Goal: Navigation & Orientation: Find specific page/section

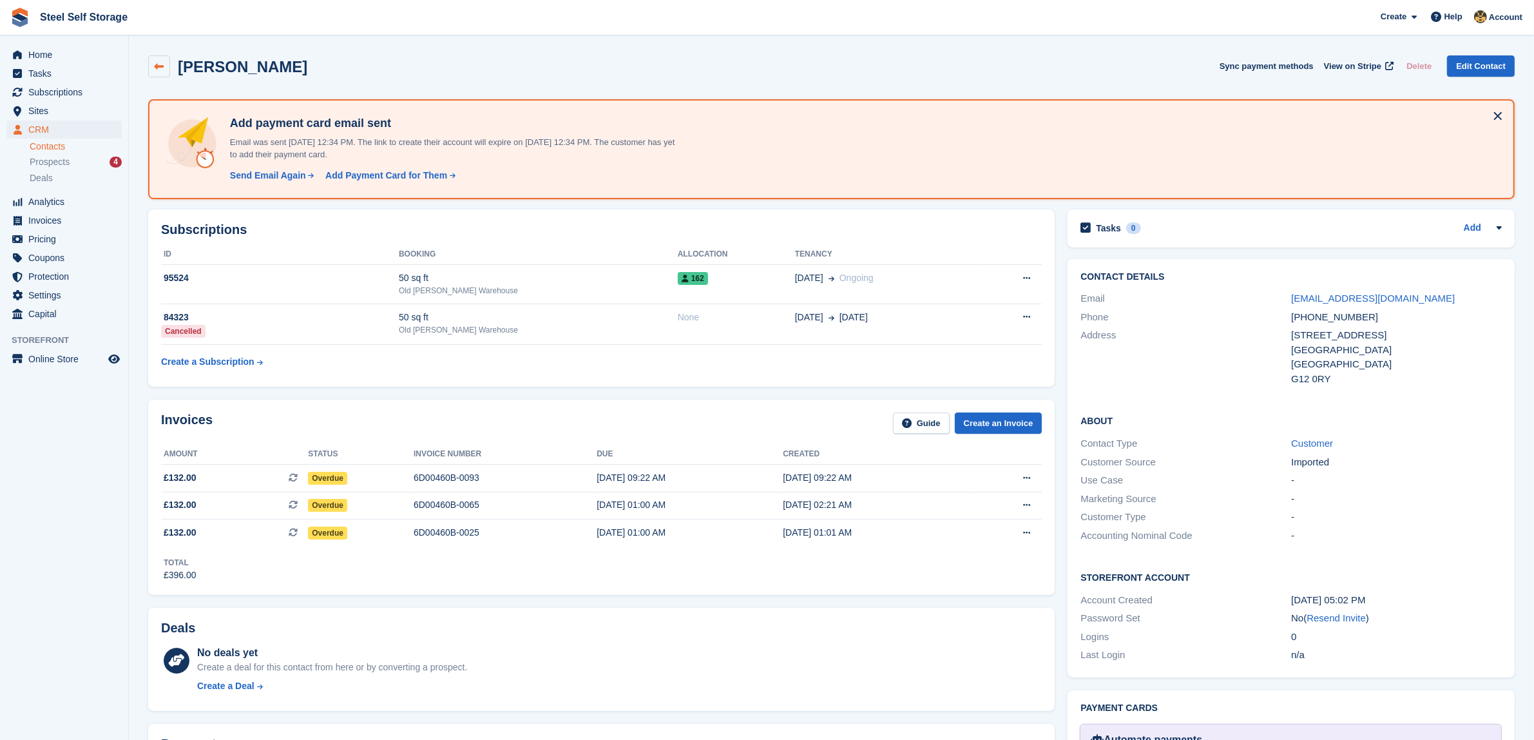
click at [156, 55] on link at bounding box center [159, 66] width 22 height 22
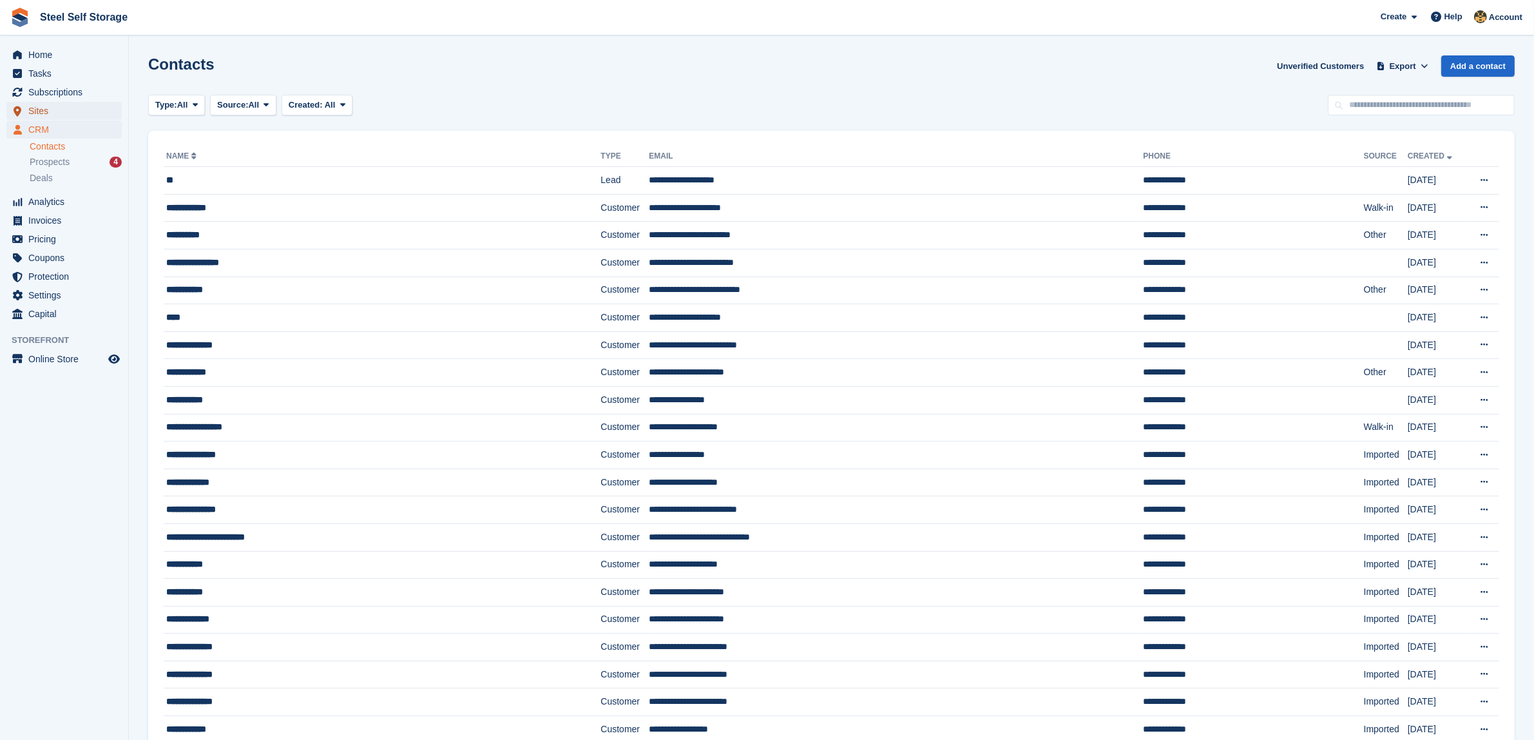
click at [37, 117] on span "Sites" at bounding box center [66, 111] width 77 height 18
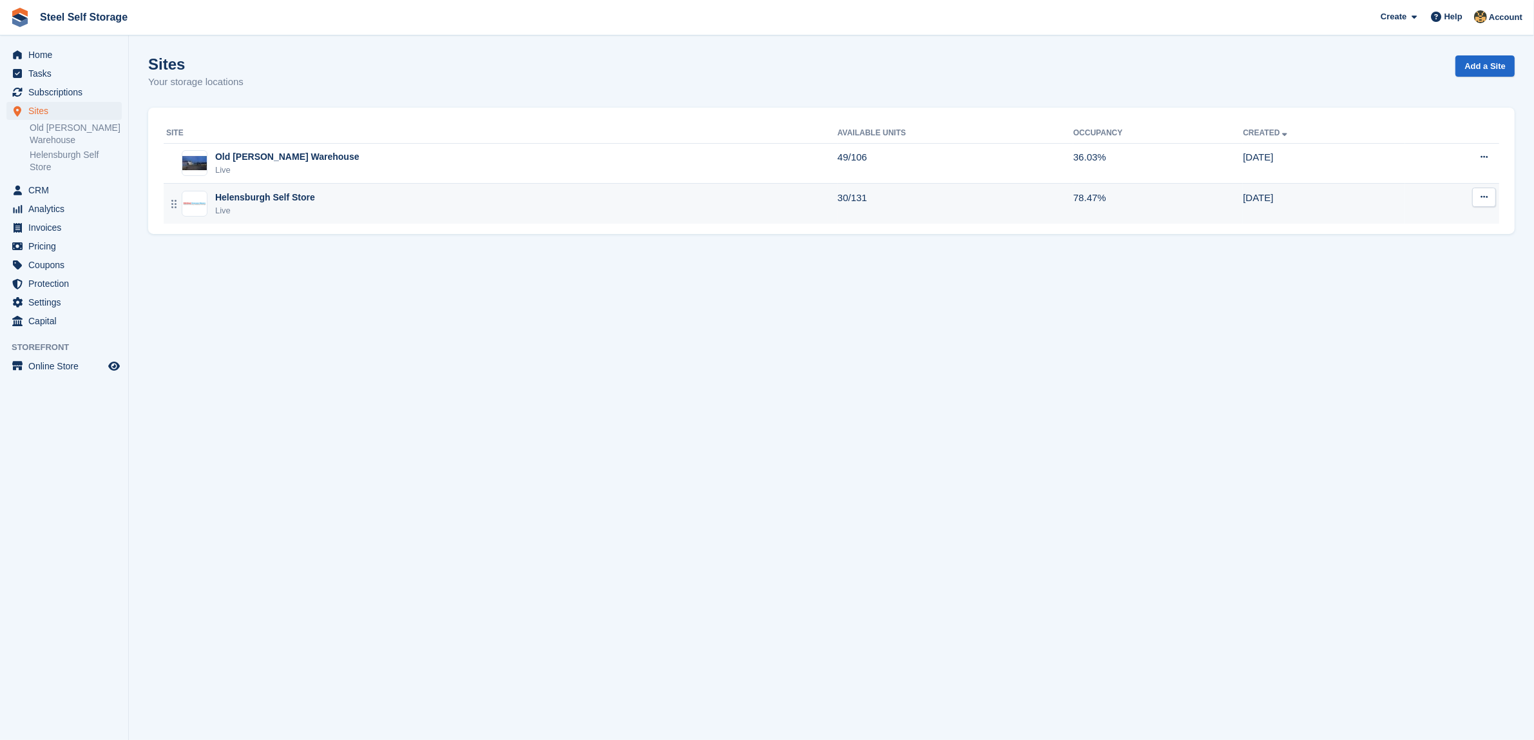
click at [343, 194] on div "Helensburgh Self Store Live" at bounding box center [501, 204] width 671 height 26
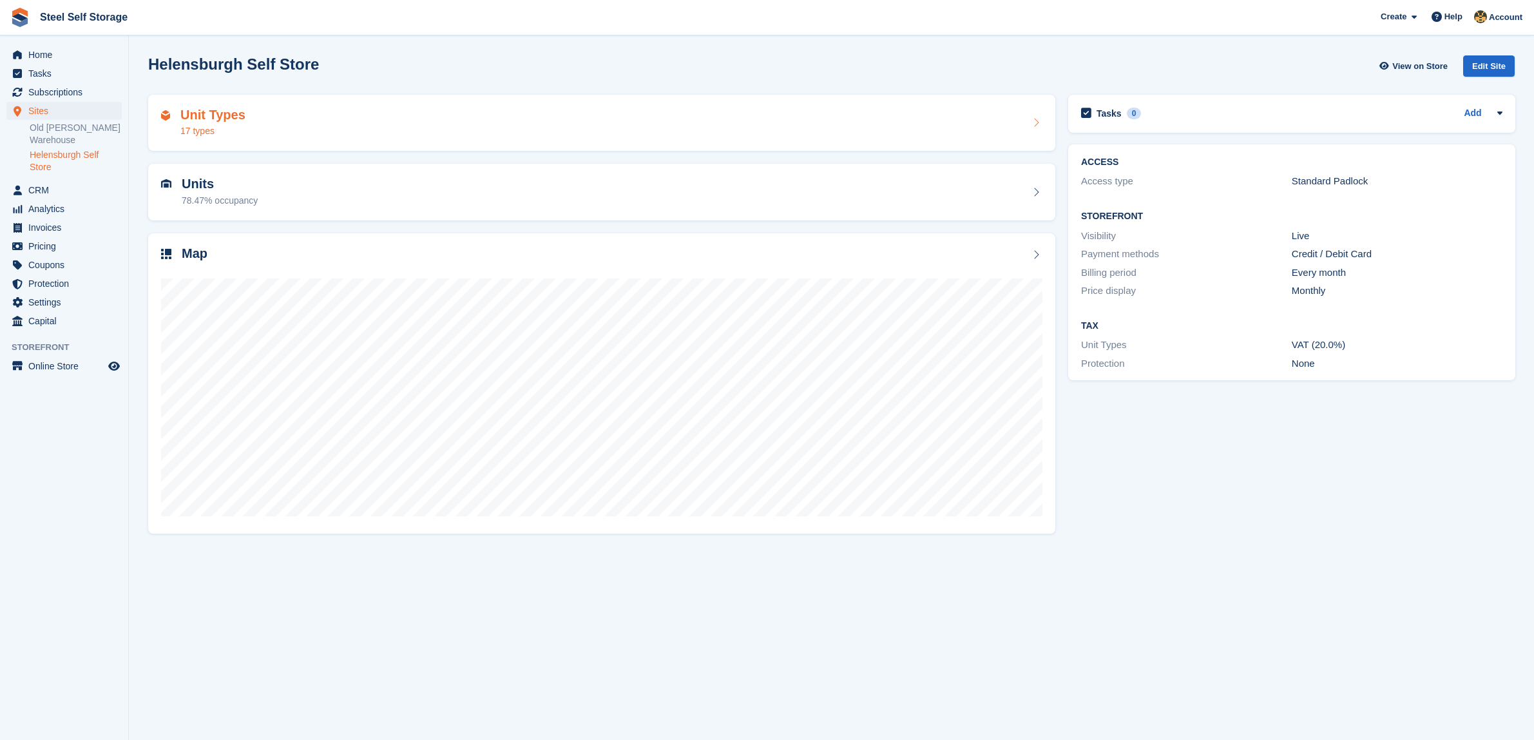
click at [351, 113] on div "Unit Types 17 types" at bounding box center [601, 123] width 881 height 31
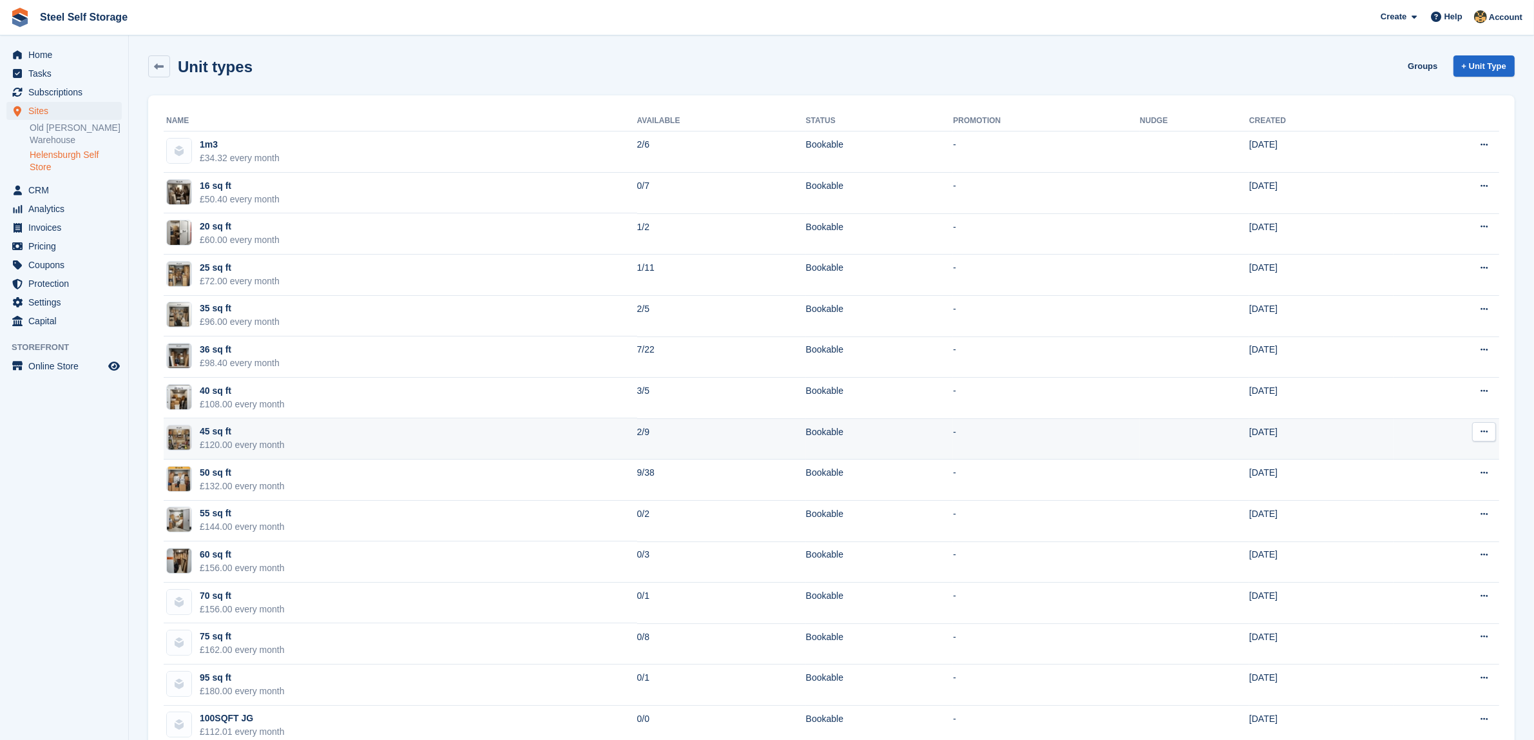
click at [236, 447] on div "£120.00 every month" at bounding box center [242, 445] width 85 height 14
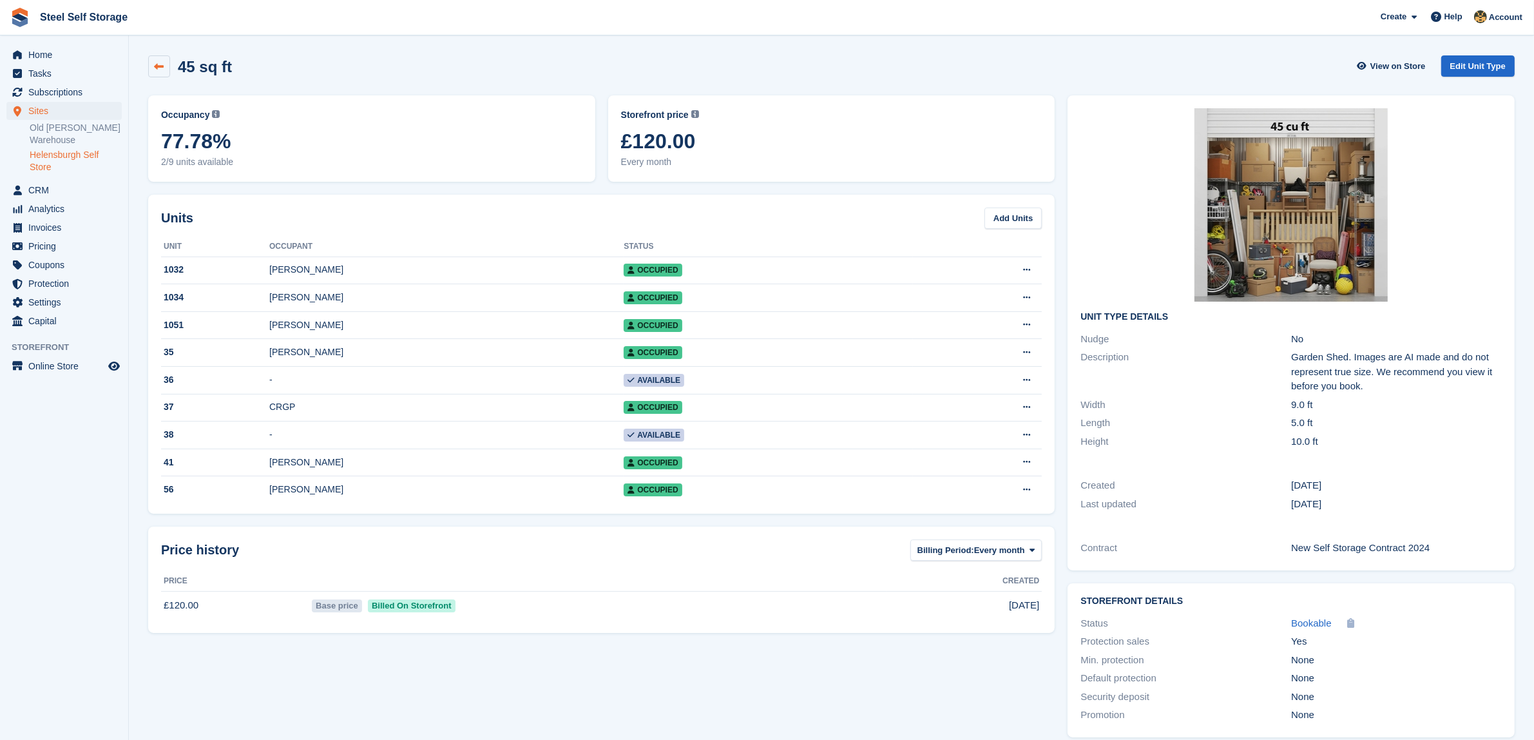
click at [155, 58] on link at bounding box center [159, 66] width 22 height 22
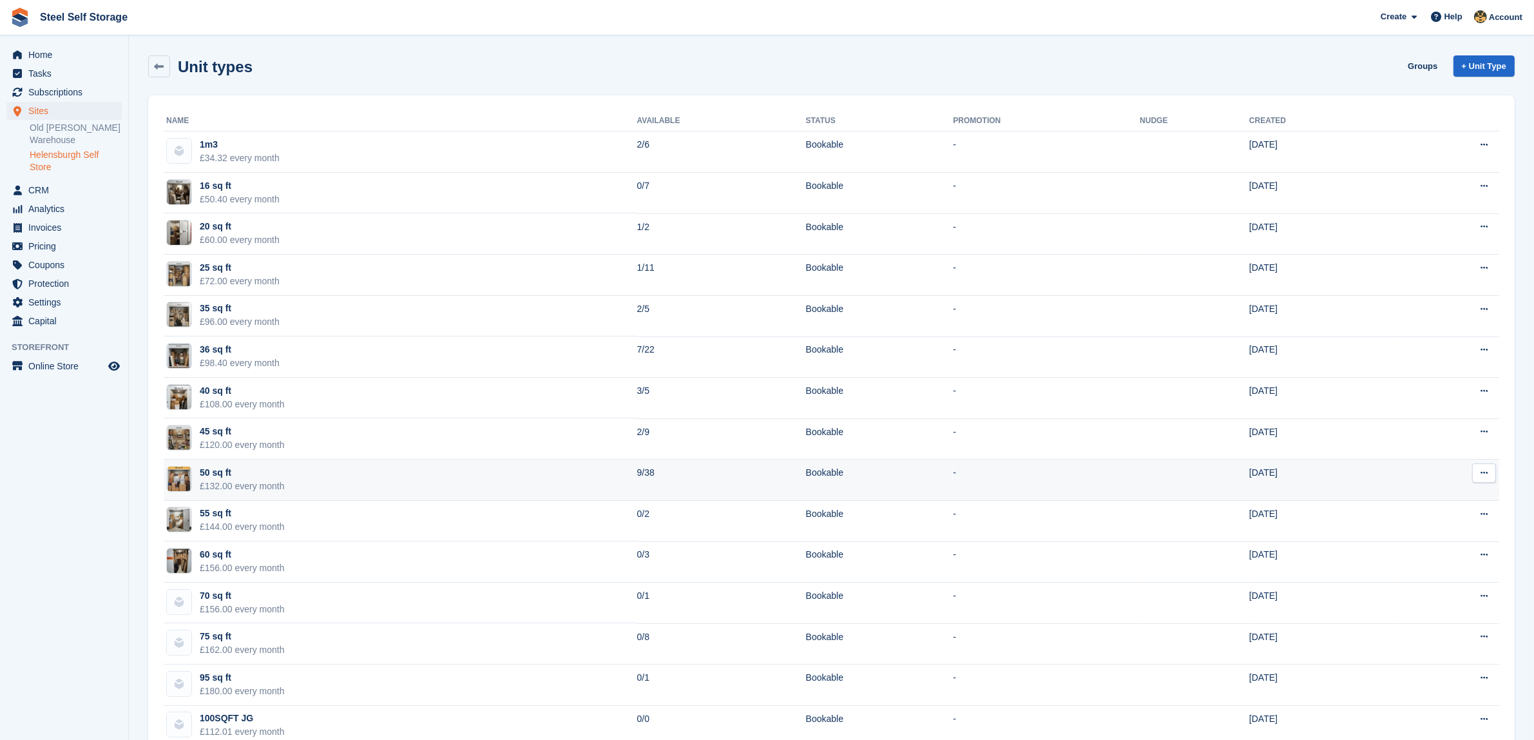
click at [260, 484] on div "£132.00 every month" at bounding box center [242, 486] width 85 height 14
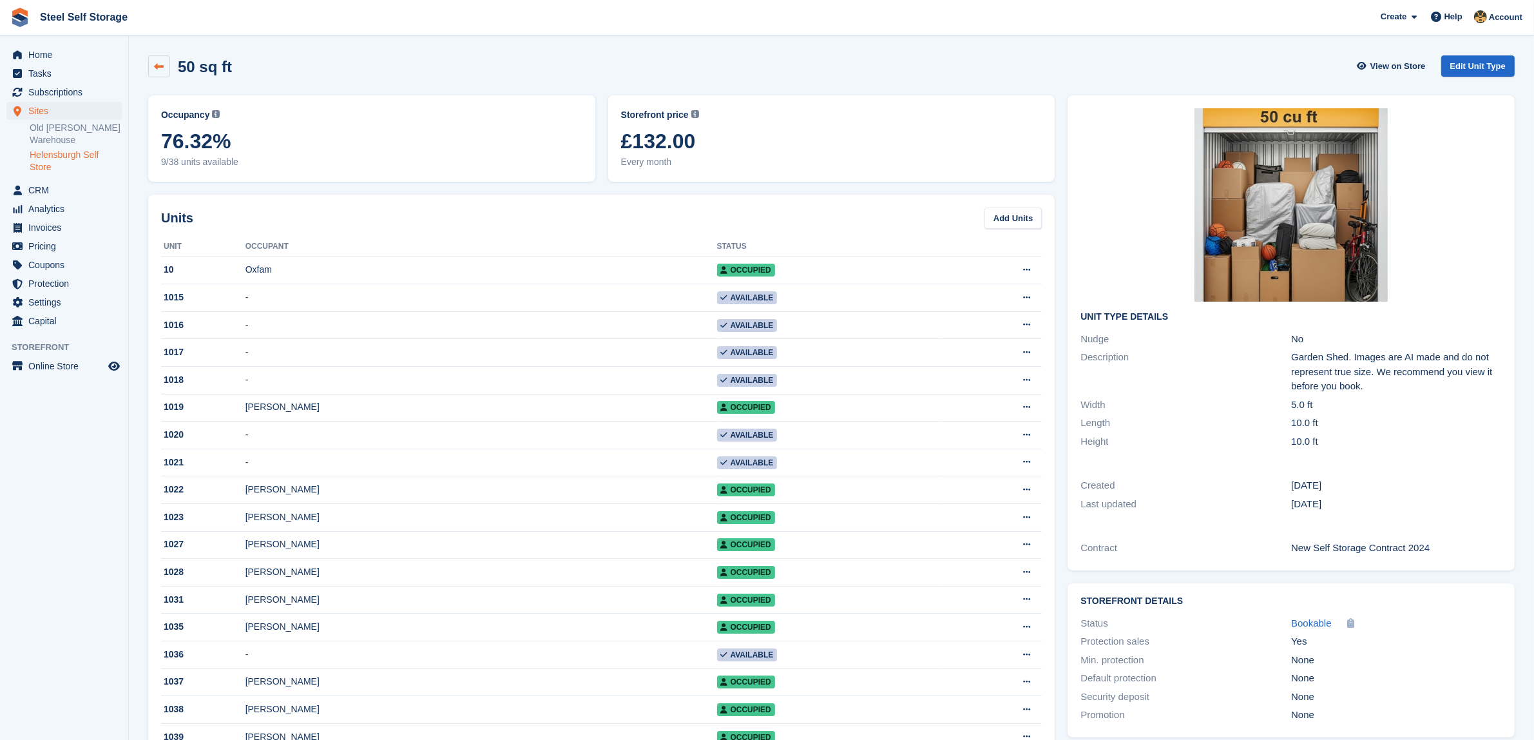
click at [161, 62] on icon at bounding box center [160, 67] width 10 height 10
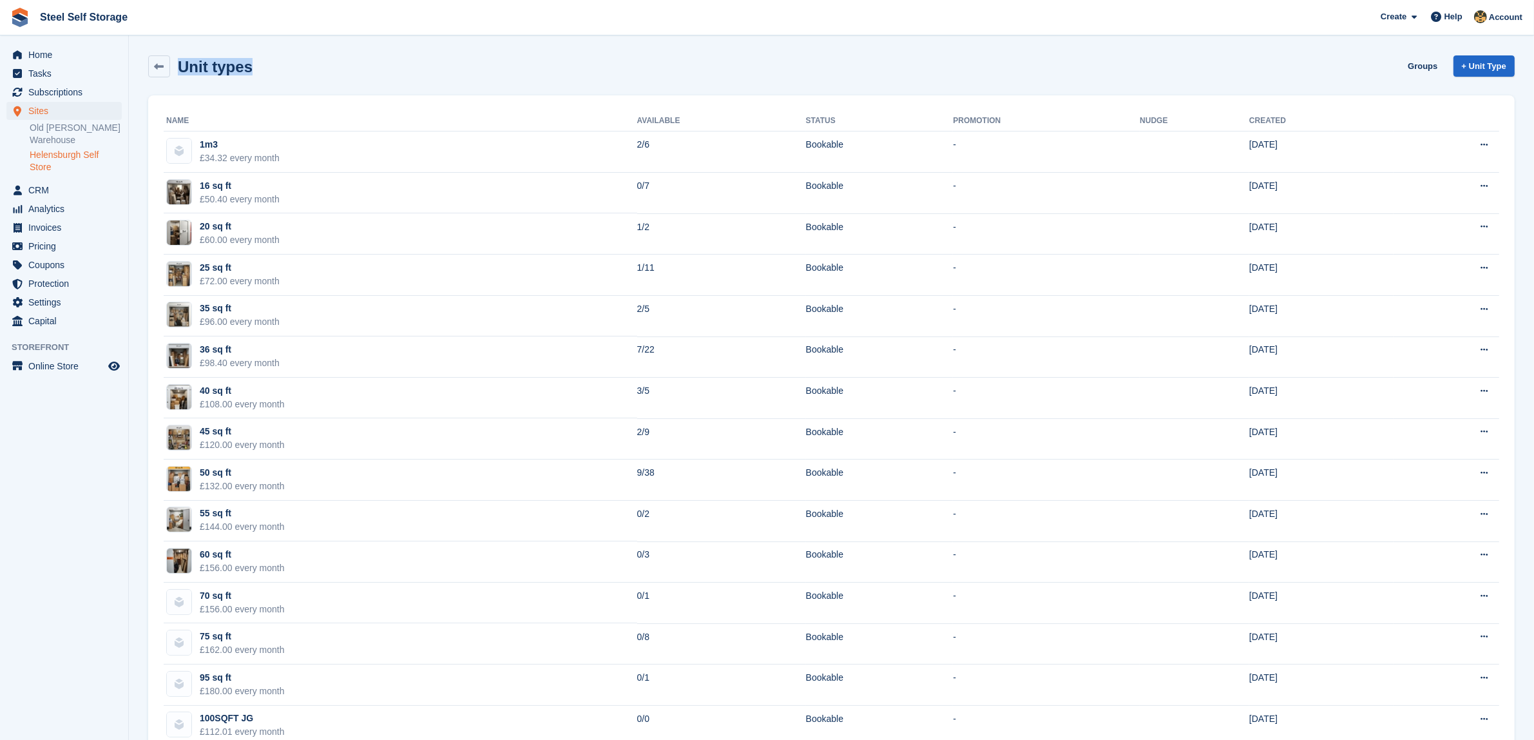
drag, startPoint x: 178, startPoint y: 56, endPoint x: 256, endPoint y: 69, distance: 79.0
click at [256, 69] on div "Unit types Groups + Unit Type" at bounding box center [831, 66] width 1367 height 22
